Goal: Task Accomplishment & Management: Manage account settings

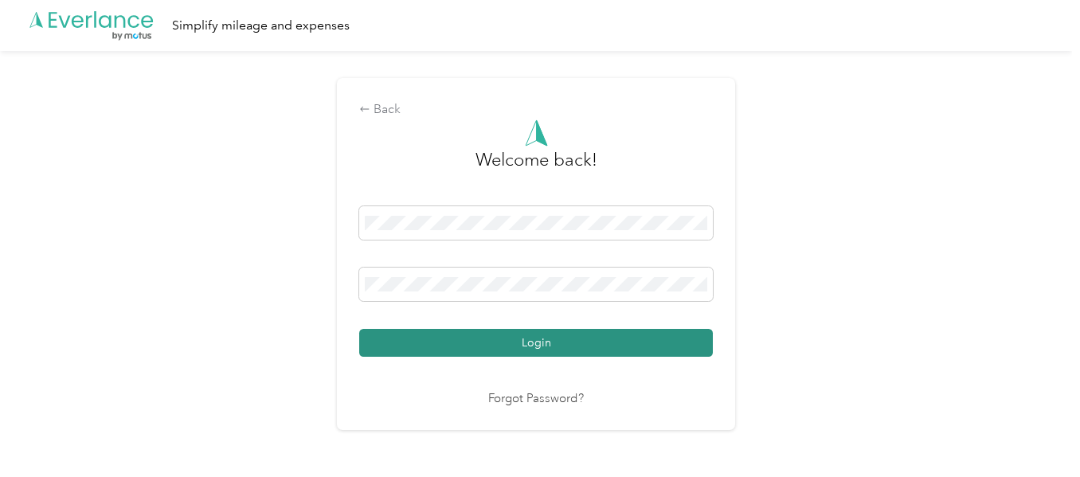
click at [543, 345] on button "Login" at bounding box center [536, 343] width 354 height 28
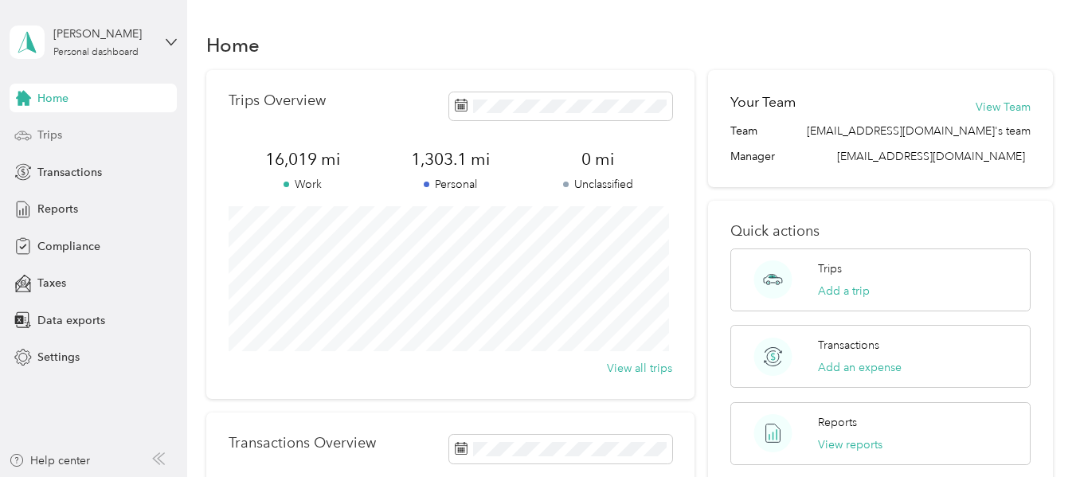
click at [50, 136] on span "Trips" at bounding box center [49, 135] width 25 height 17
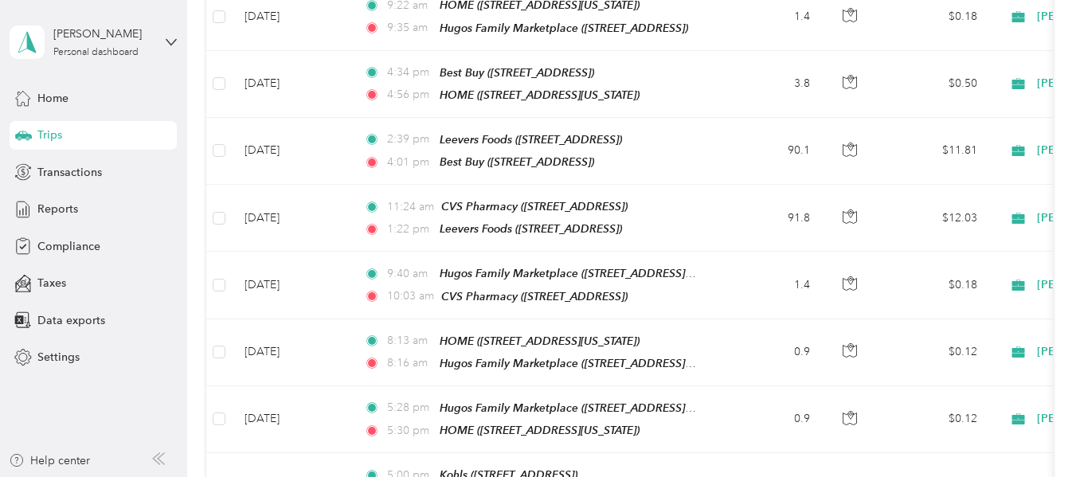
scroll to position [622, 0]
click at [59, 213] on span "Reports" at bounding box center [57, 209] width 41 height 17
